Goal: Information Seeking & Learning: Learn about a topic

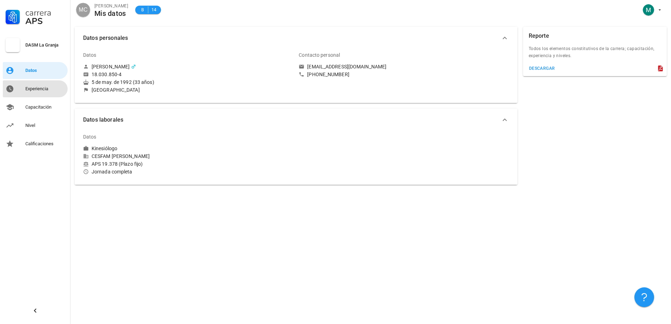
click at [28, 87] on div "Experiencia" at bounding box center [44, 89] width 39 height 6
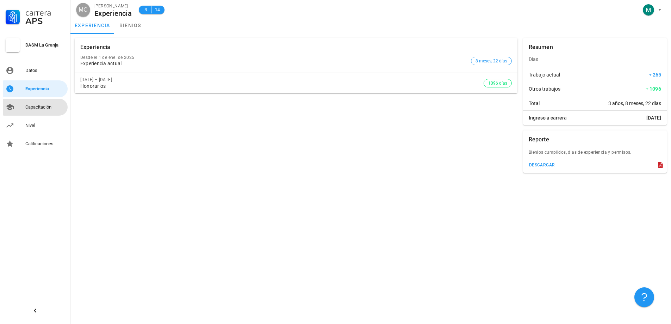
click at [52, 103] on div "Capacitación" at bounding box center [44, 106] width 39 height 11
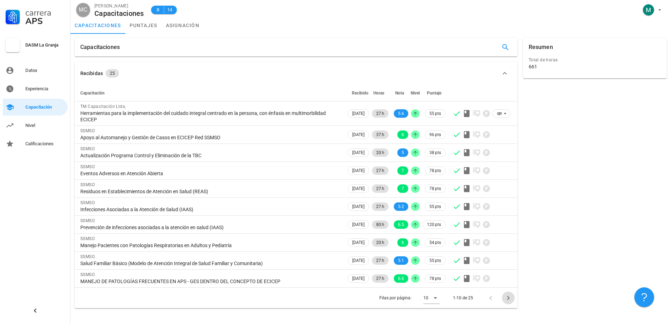
click at [509, 299] on icon "Página siguiente" at bounding box center [508, 297] width 8 height 8
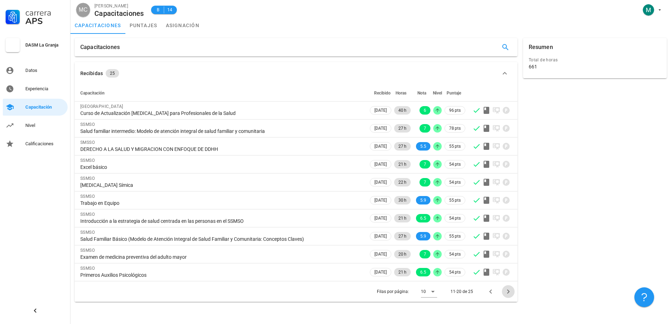
click at [509, 292] on icon "Página siguiente" at bounding box center [508, 291] width 8 height 8
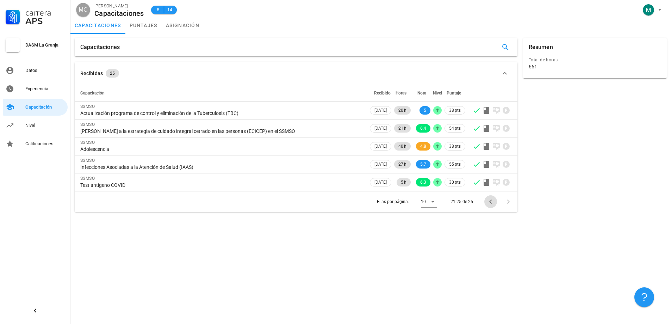
click at [494, 201] on icon "Página anterior" at bounding box center [490, 201] width 8 height 8
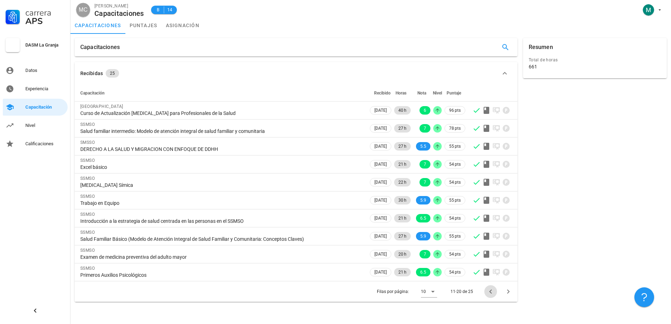
click at [493, 291] on icon "Página anterior" at bounding box center [490, 291] width 8 height 8
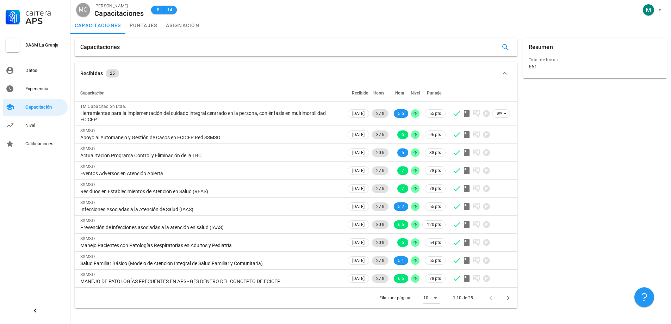
click at [489, 297] on div at bounding box center [491, 297] width 15 height 13
click at [31, 126] on div "Nivel" at bounding box center [44, 126] width 39 height 6
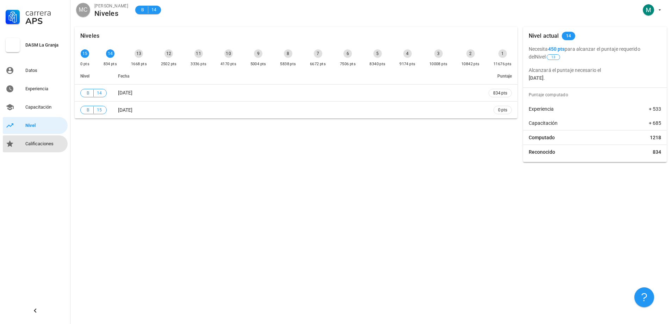
click at [35, 148] on div "Calificaciones" at bounding box center [44, 143] width 39 height 11
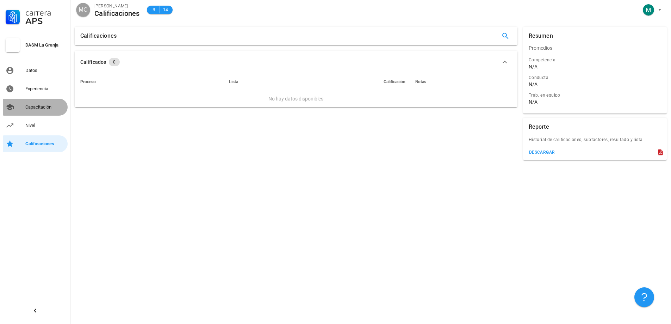
click at [39, 108] on div "Capacitación" at bounding box center [44, 107] width 39 height 6
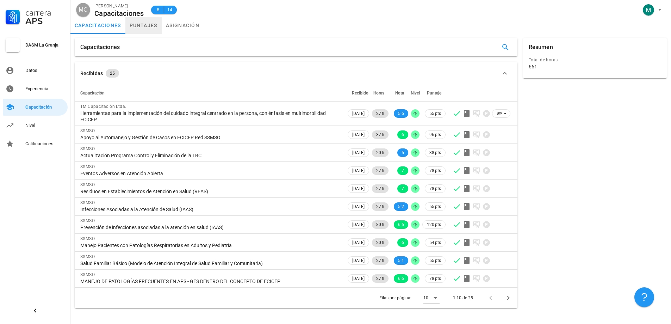
click at [151, 26] on link "puntajes" at bounding box center [143, 25] width 36 height 17
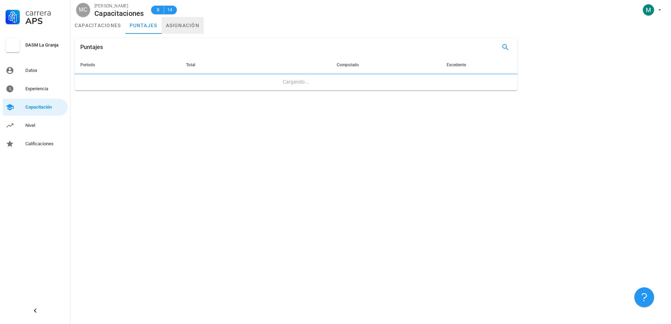
click at [182, 27] on link "asignación" at bounding box center [183, 25] width 42 height 17
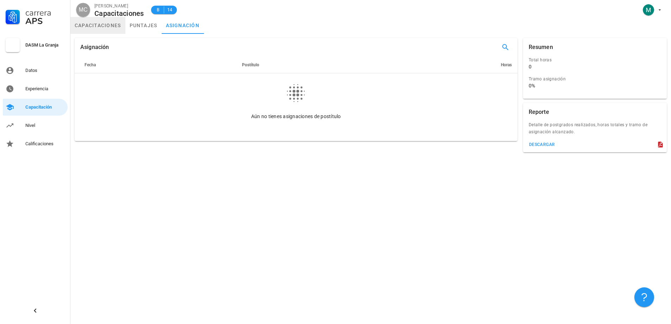
click at [106, 30] on link "capacitaciones" at bounding box center [97, 25] width 55 height 17
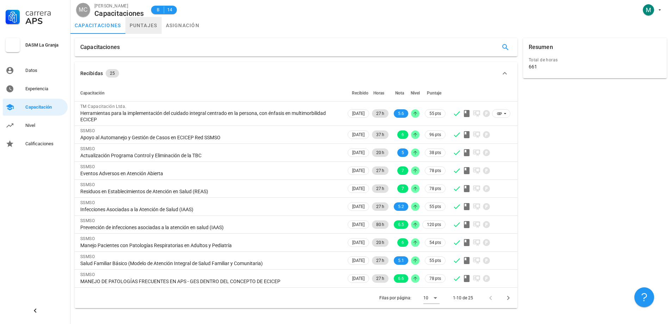
click at [130, 29] on link "puntajes" at bounding box center [143, 25] width 36 height 17
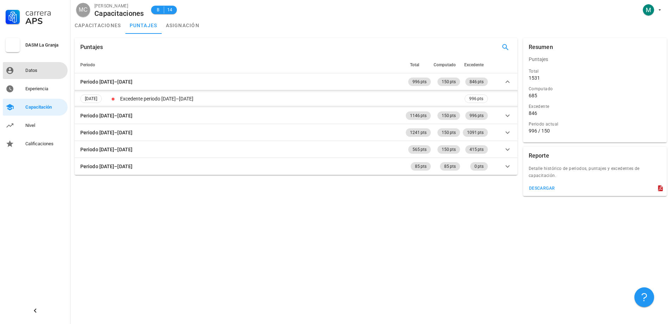
click at [34, 69] on div "Datos" at bounding box center [44, 71] width 39 height 6
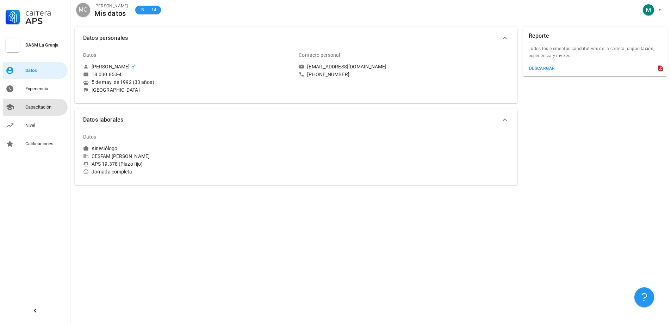
click at [38, 107] on div "Capacitación" at bounding box center [44, 107] width 39 height 6
